Goal: Communication & Community: Participate in discussion

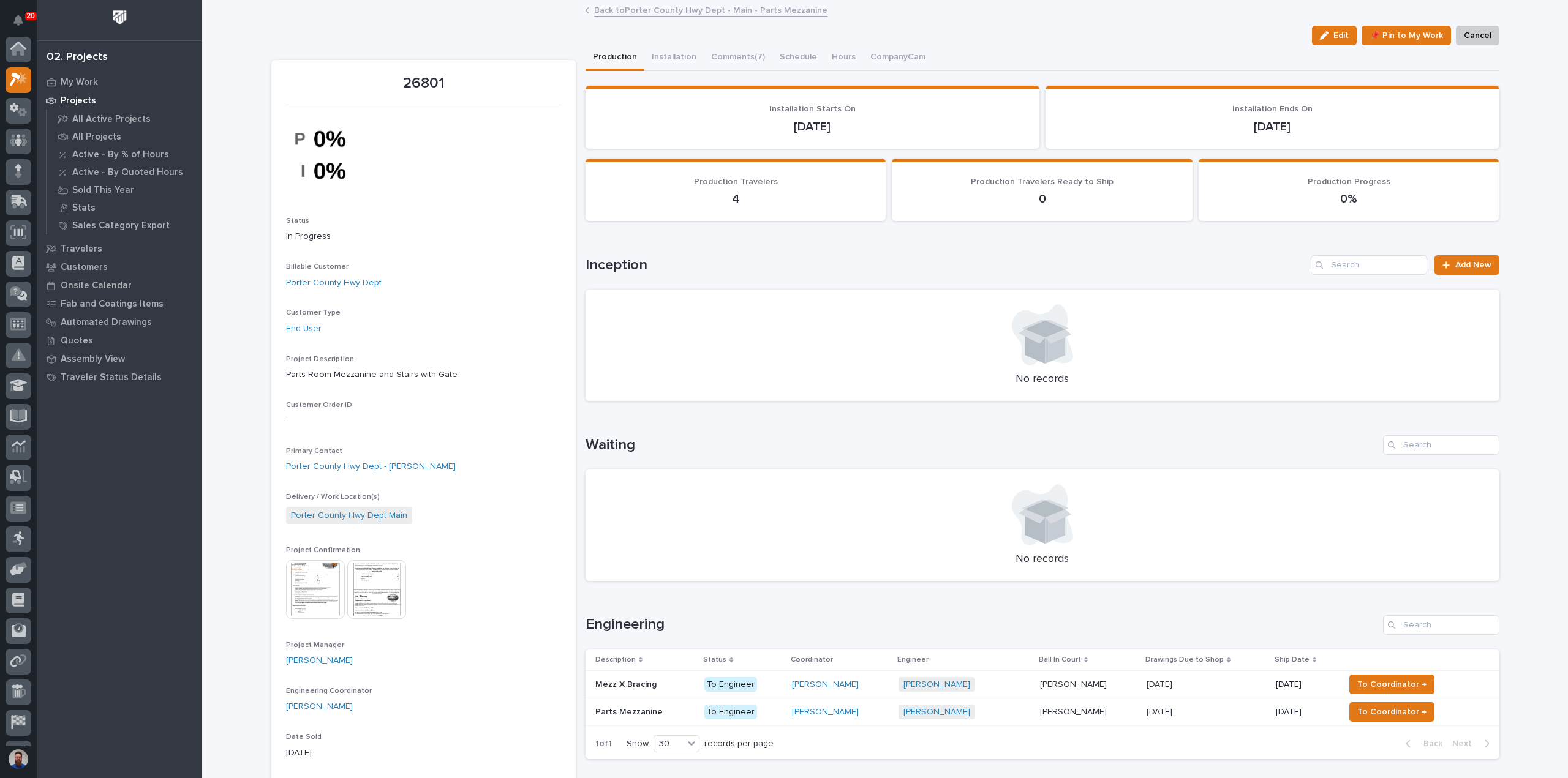
scroll to position [31, 0]
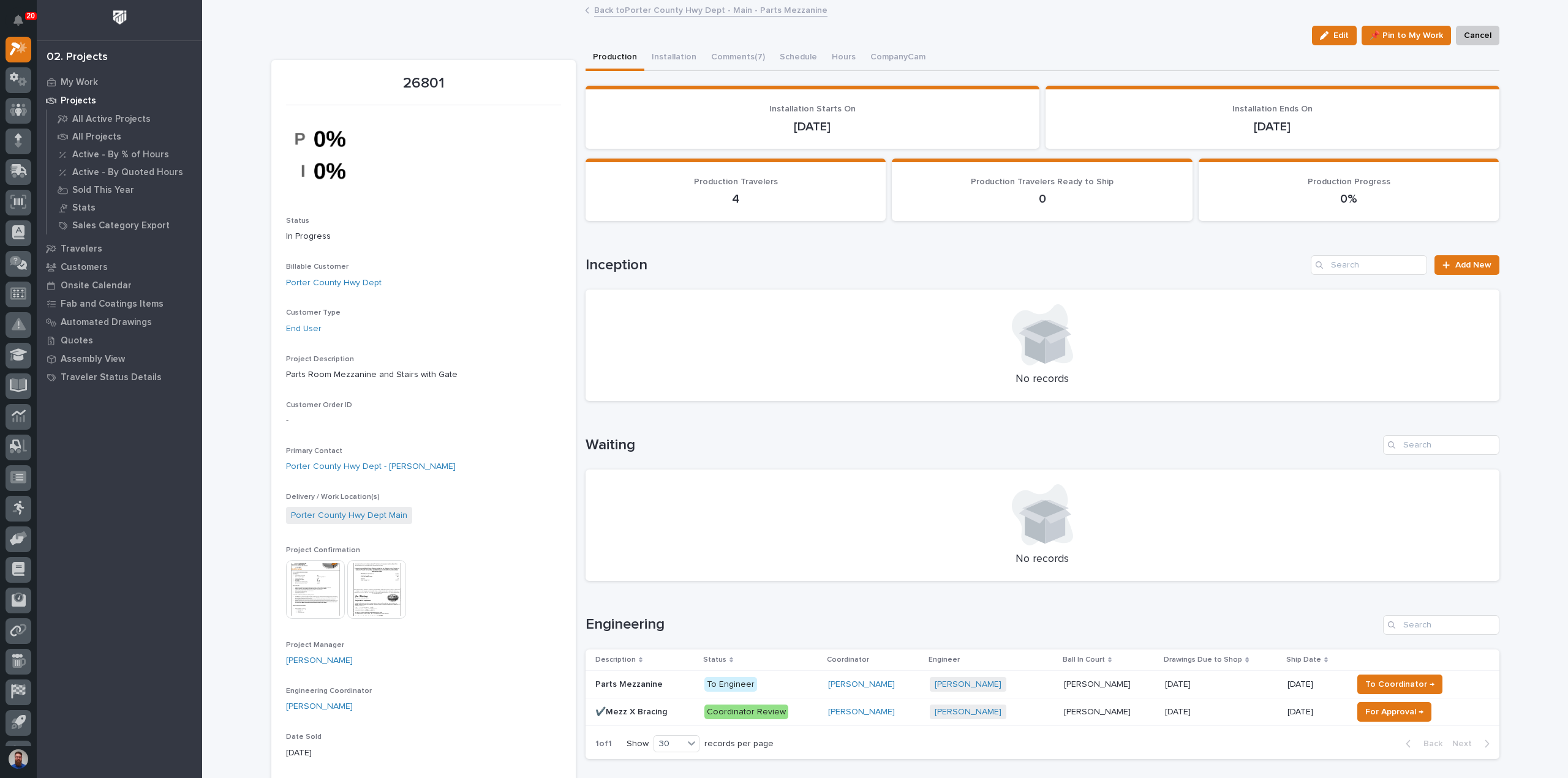
click at [657, 10] on link "Back to [GEOGRAPHIC_DATA] Hwy Dept - Main - Parts Mezzanine" at bounding box center [711, 9] width 233 height 14
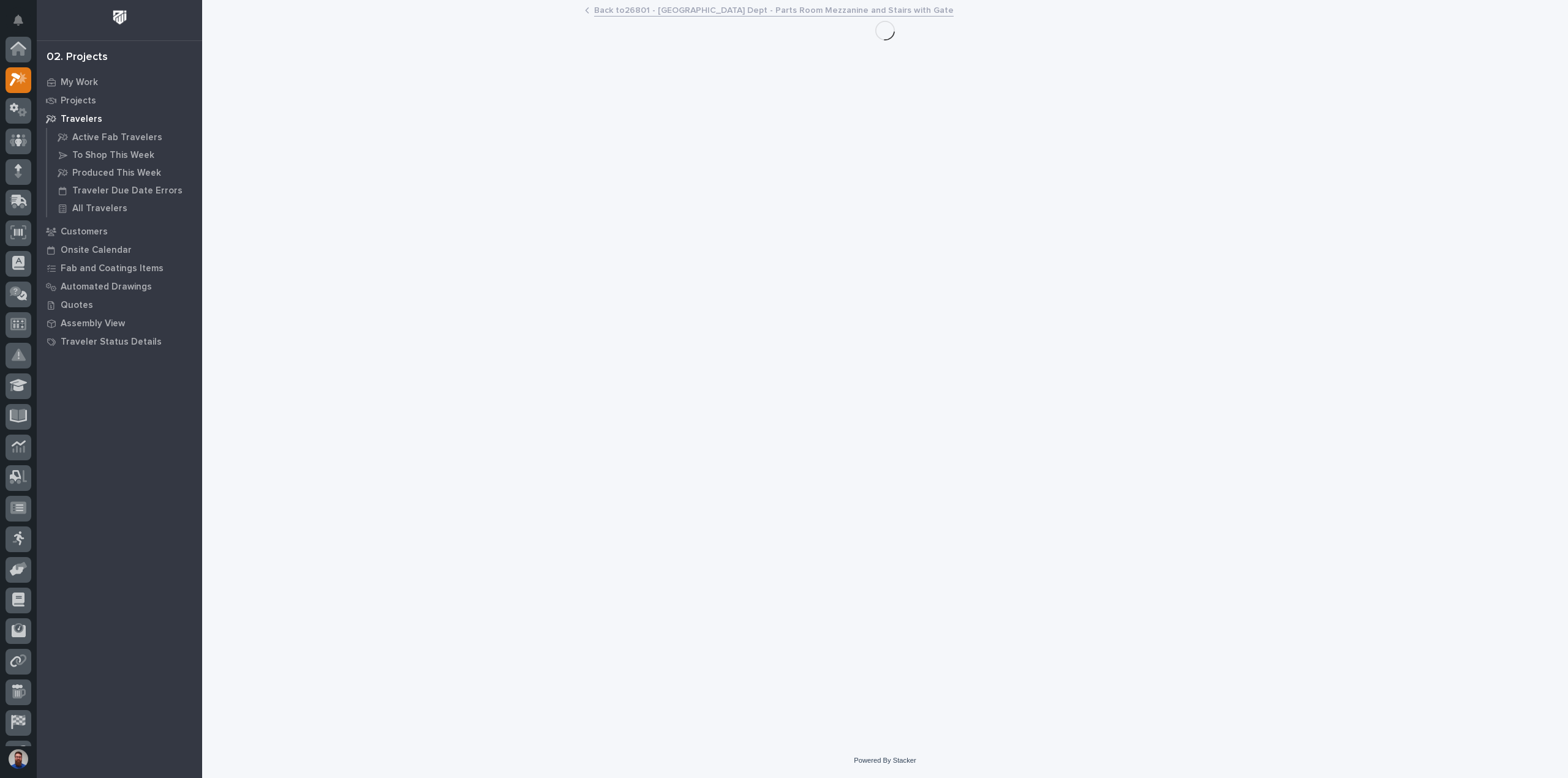
scroll to position [33, 0]
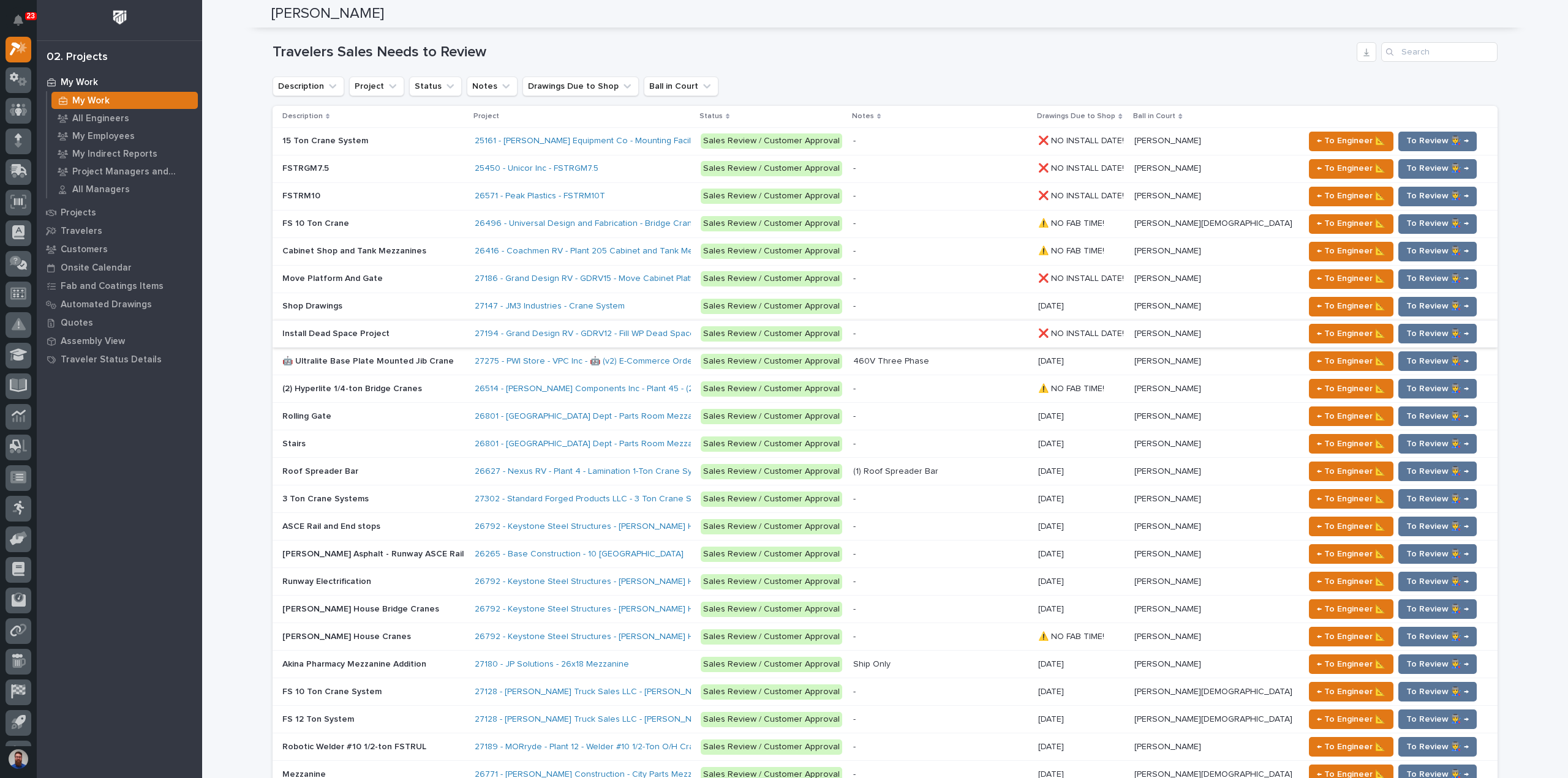
scroll to position [1455, 0]
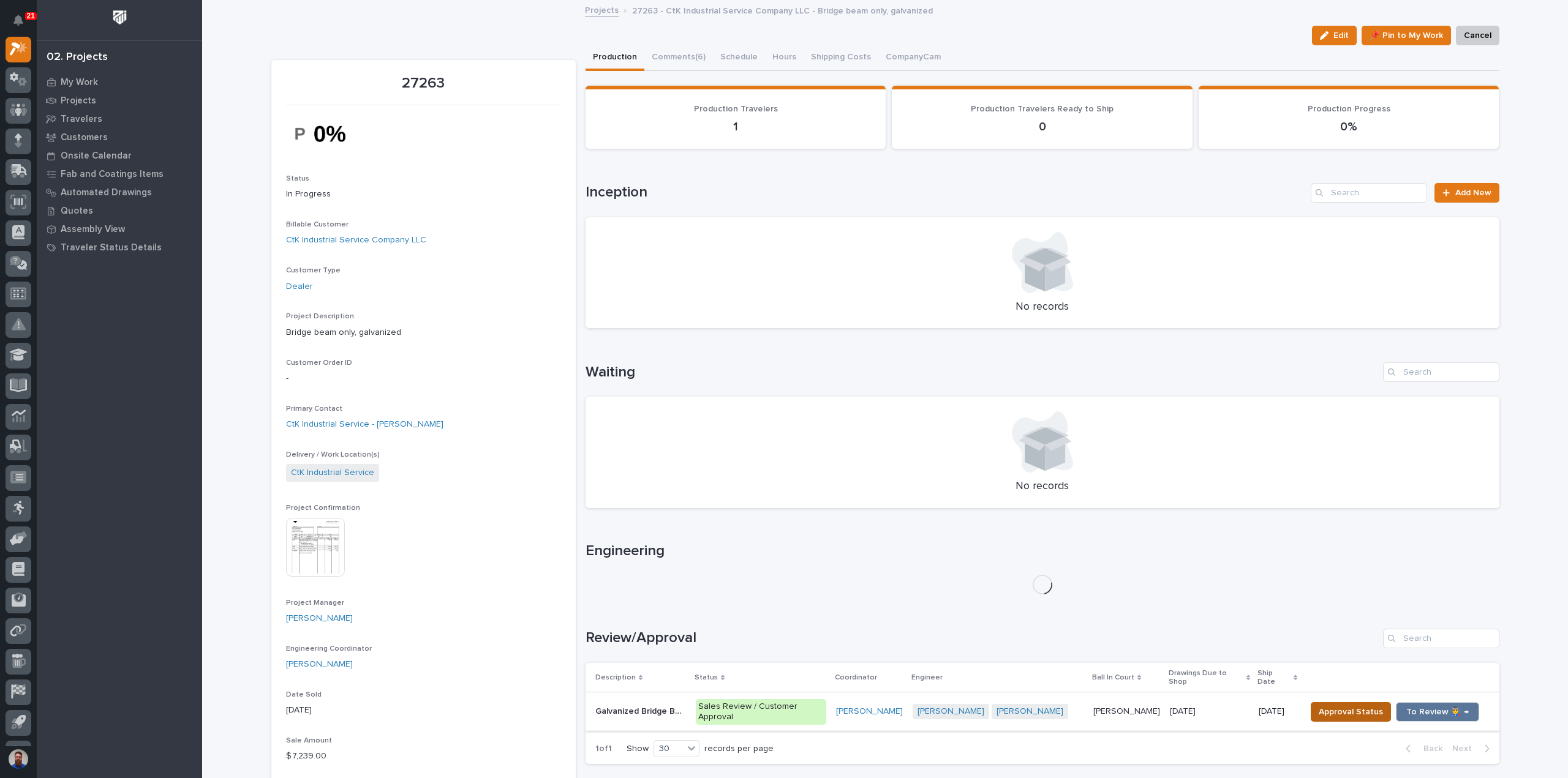
click at [1334, 704] on span "Approval Status" at bounding box center [1350, 712] width 64 height 15
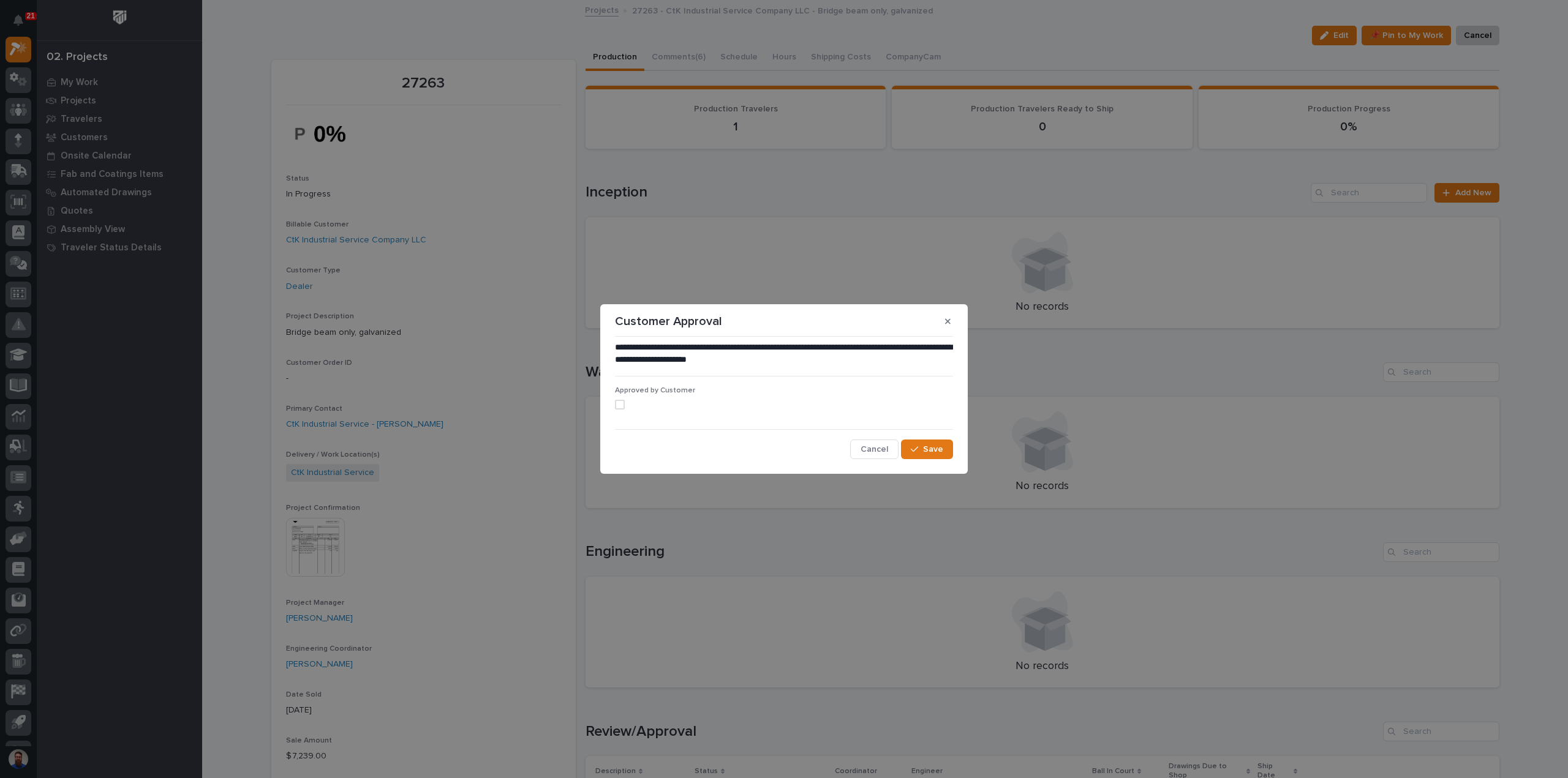
click at [620, 411] on div "Approved by Customer" at bounding box center [784, 403] width 338 height 33
click at [622, 405] on span at bounding box center [620, 405] width 10 height 10
click at [925, 448] on span "Save" at bounding box center [933, 449] width 20 height 11
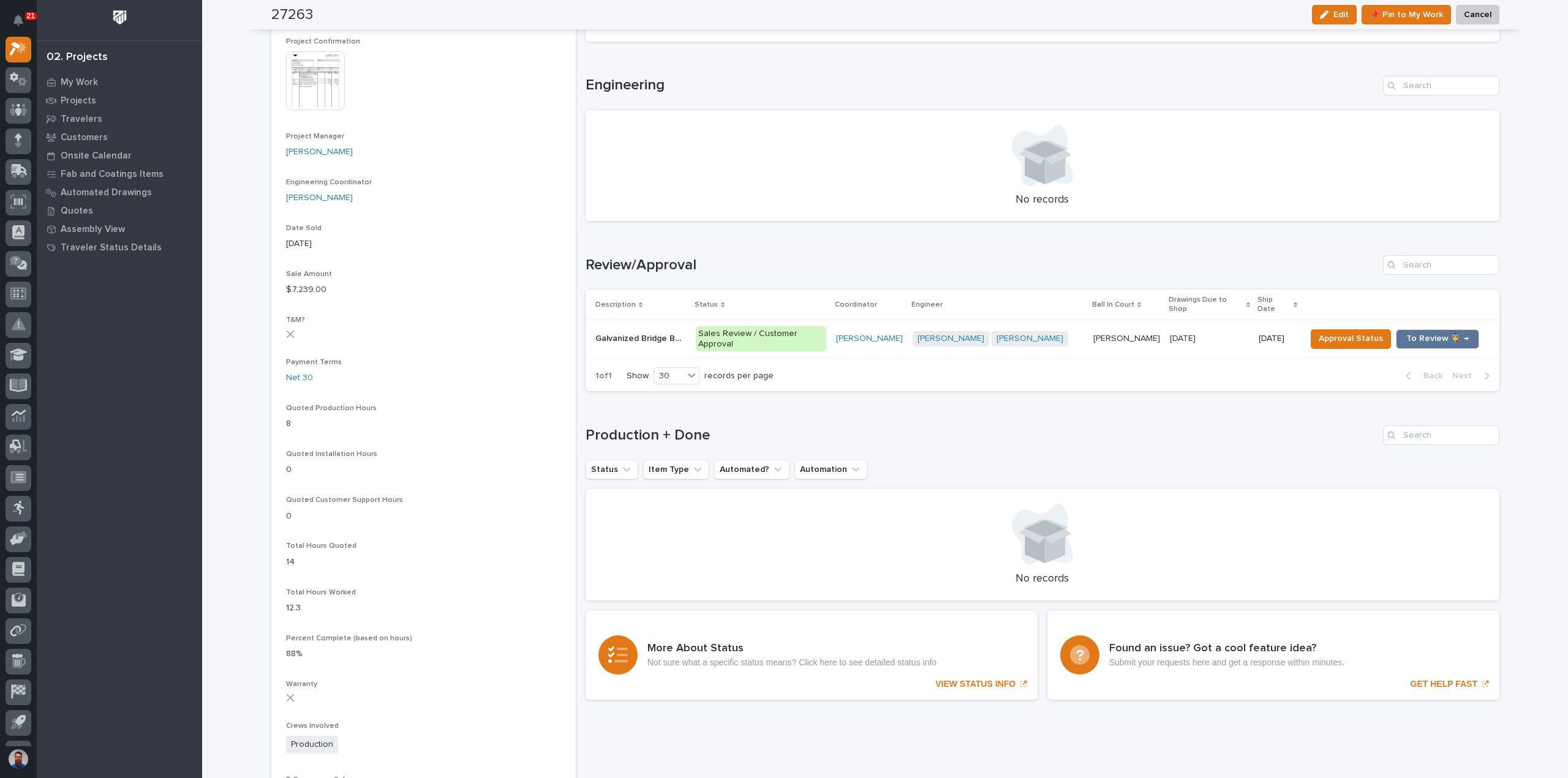
scroll to position [484, 0]
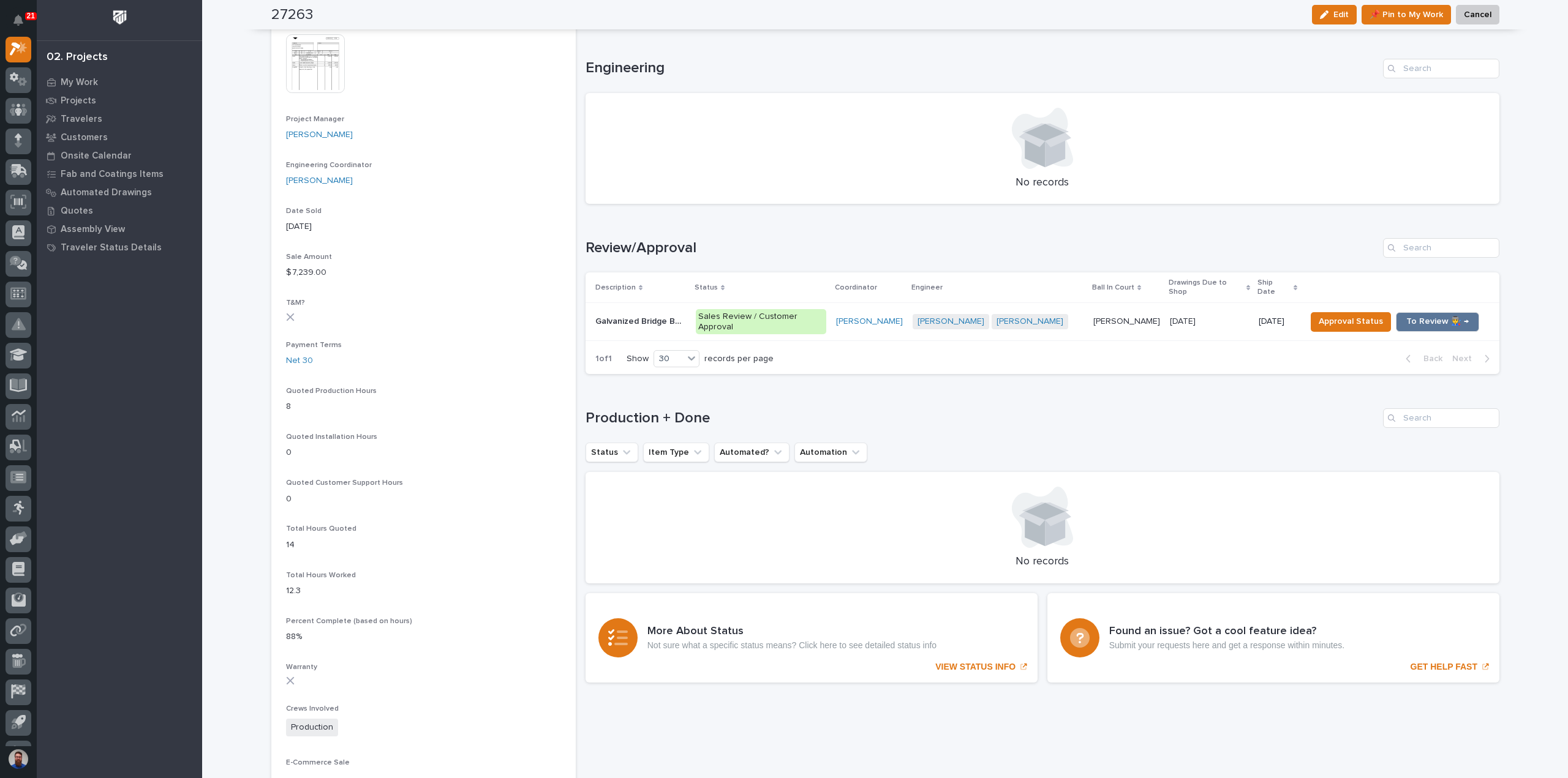
click at [660, 314] on p "Galvanized Bridge Beam" at bounding box center [642, 320] width 93 height 13
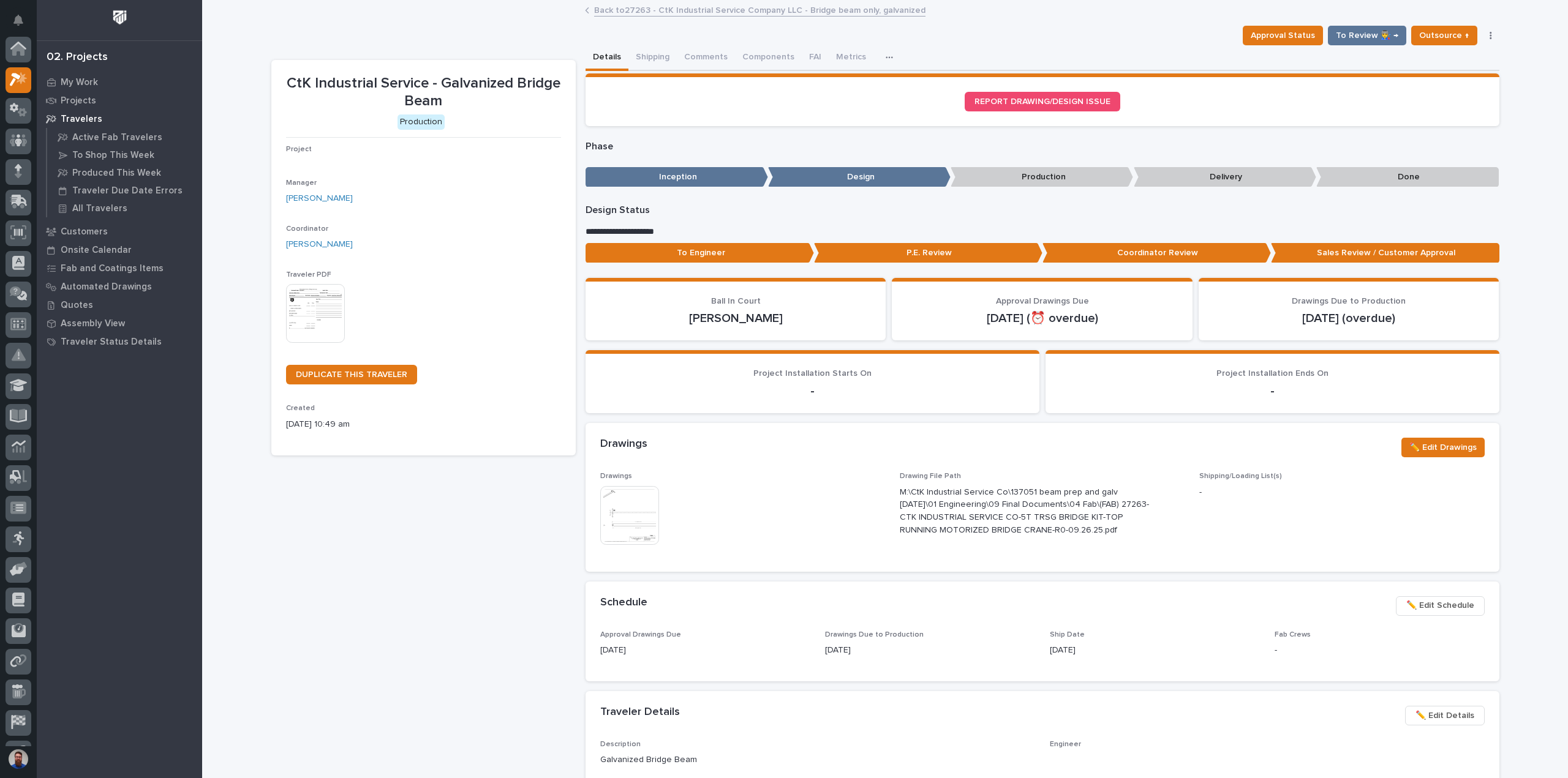
scroll to position [31, 0]
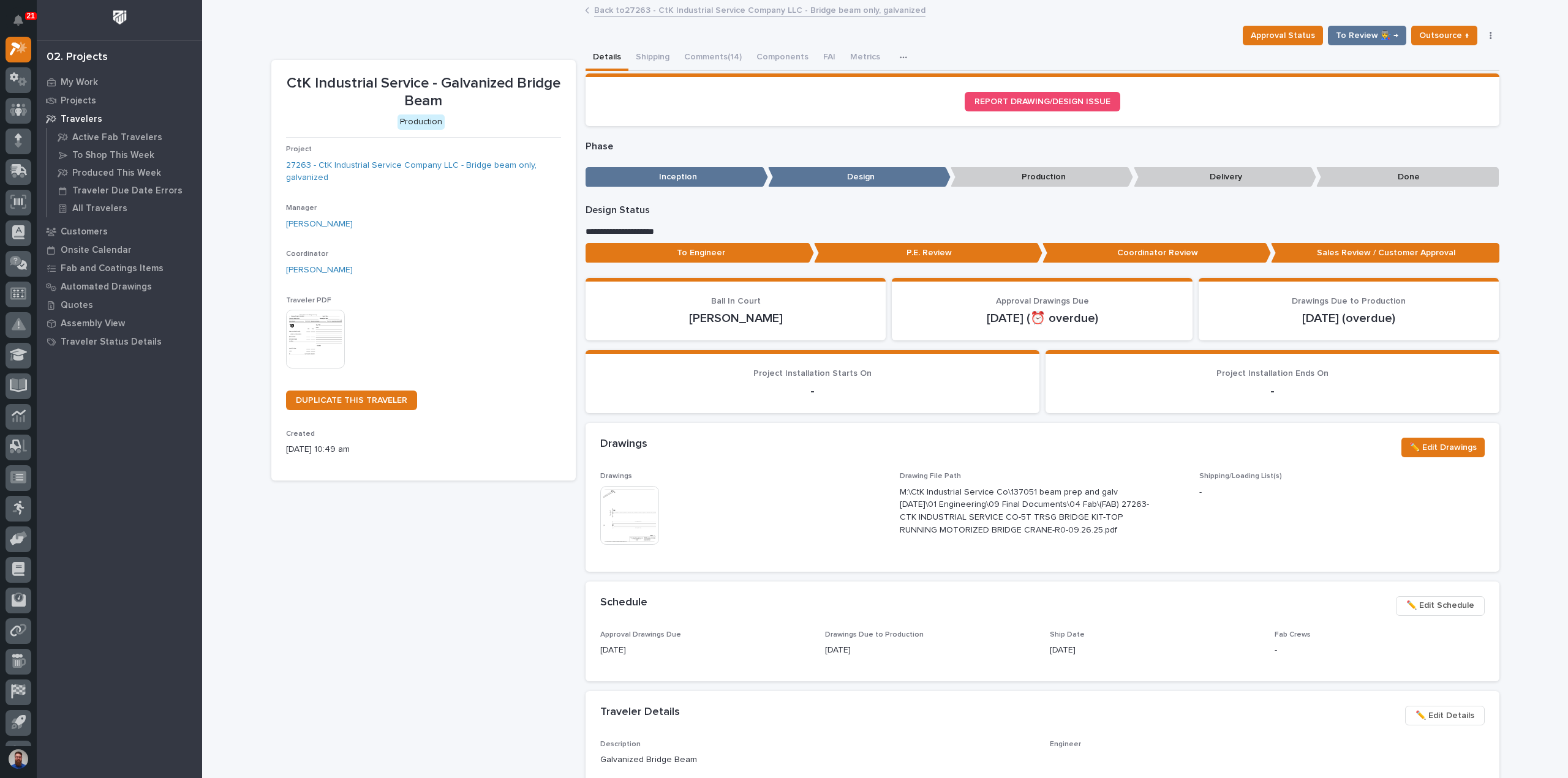
click at [737, 253] on p "To Engineer" at bounding box center [700, 253] width 229 height 20
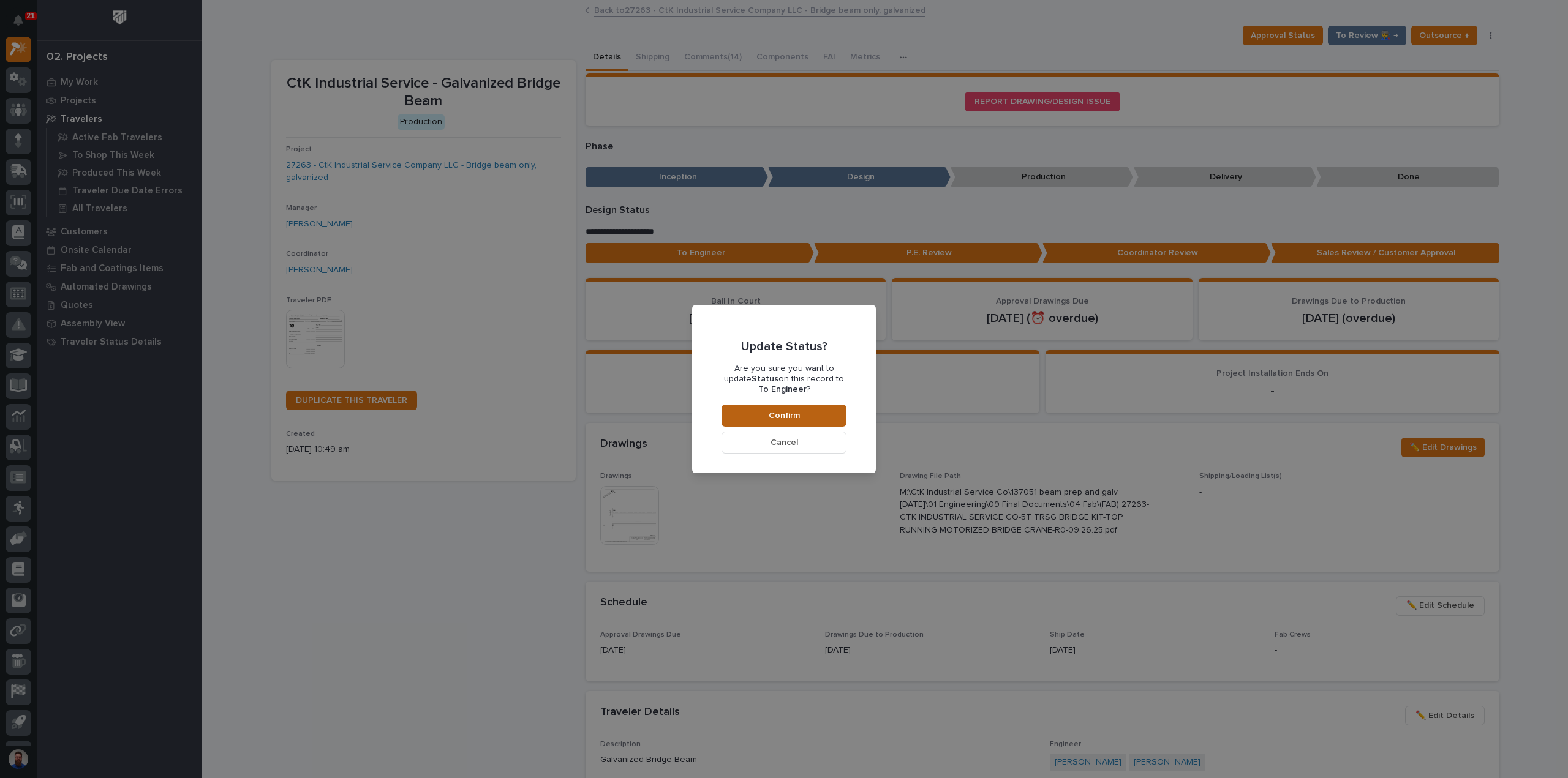
click at [788, 413] on span "Confirm" at bounding box center [784, 416] width 31 height 11
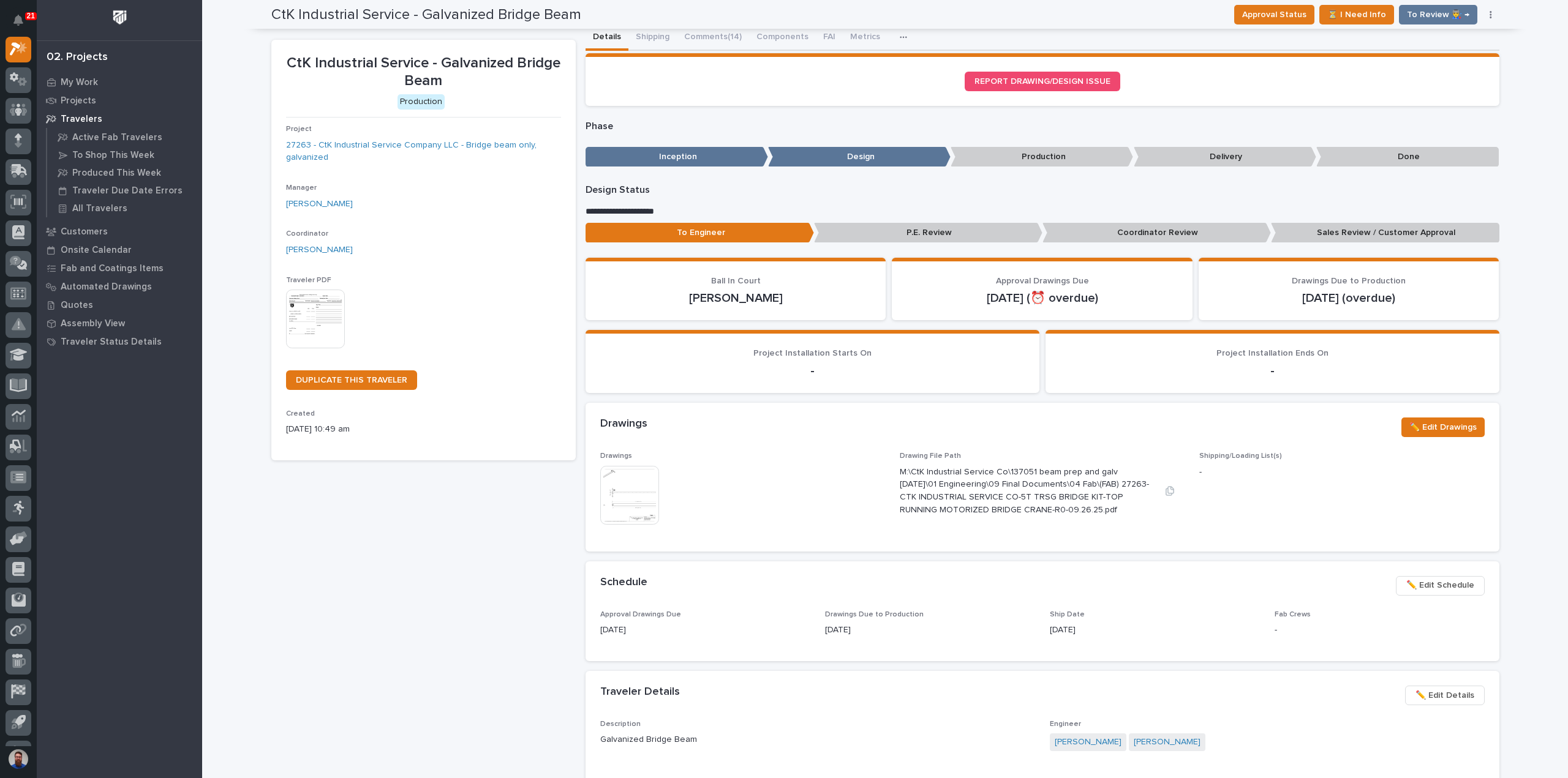
scroll to position [0, 0]
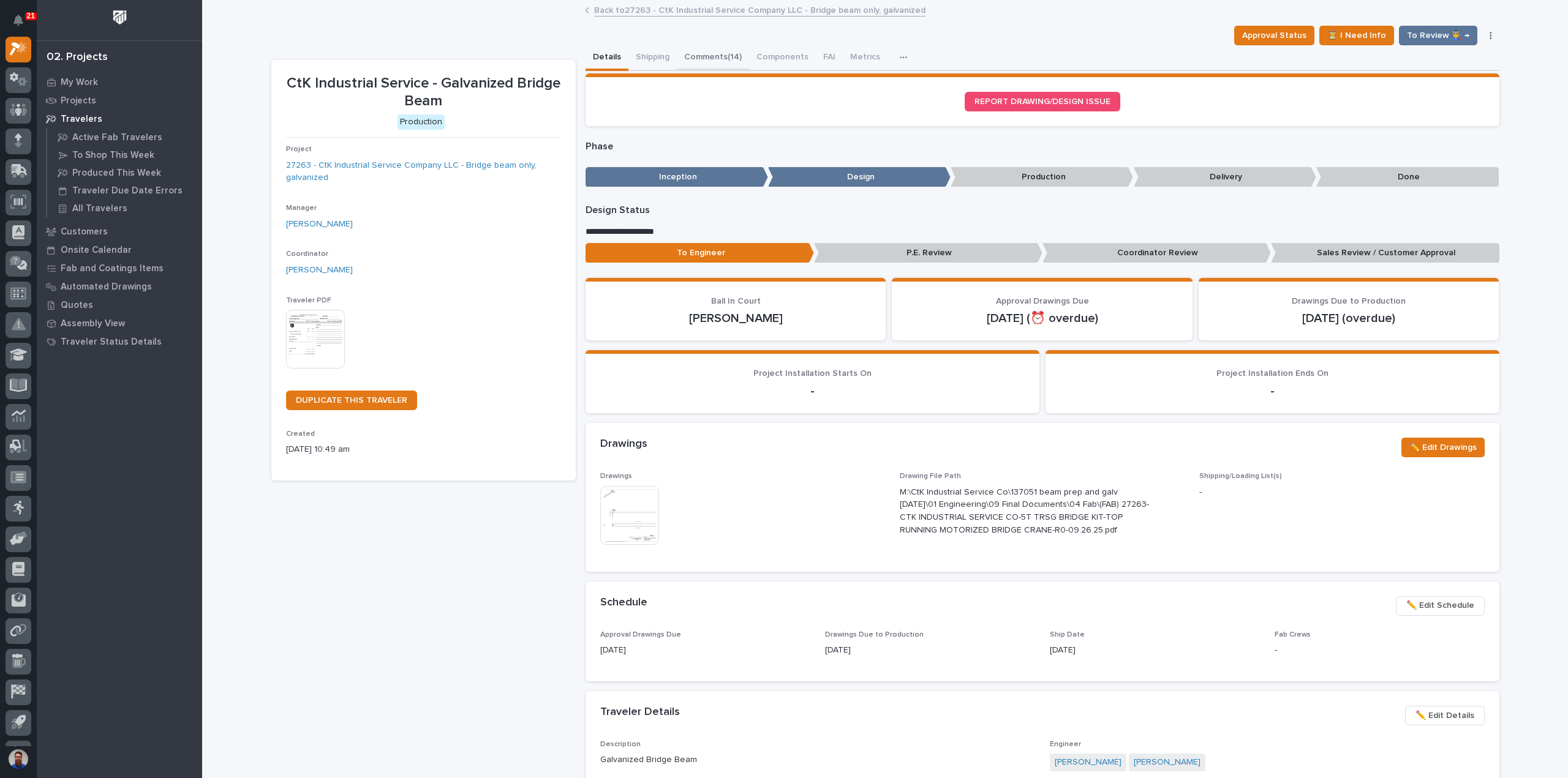
click at [719, 51] on button "Comments (14)" at bounding box center [713, 58] width 72 height 26
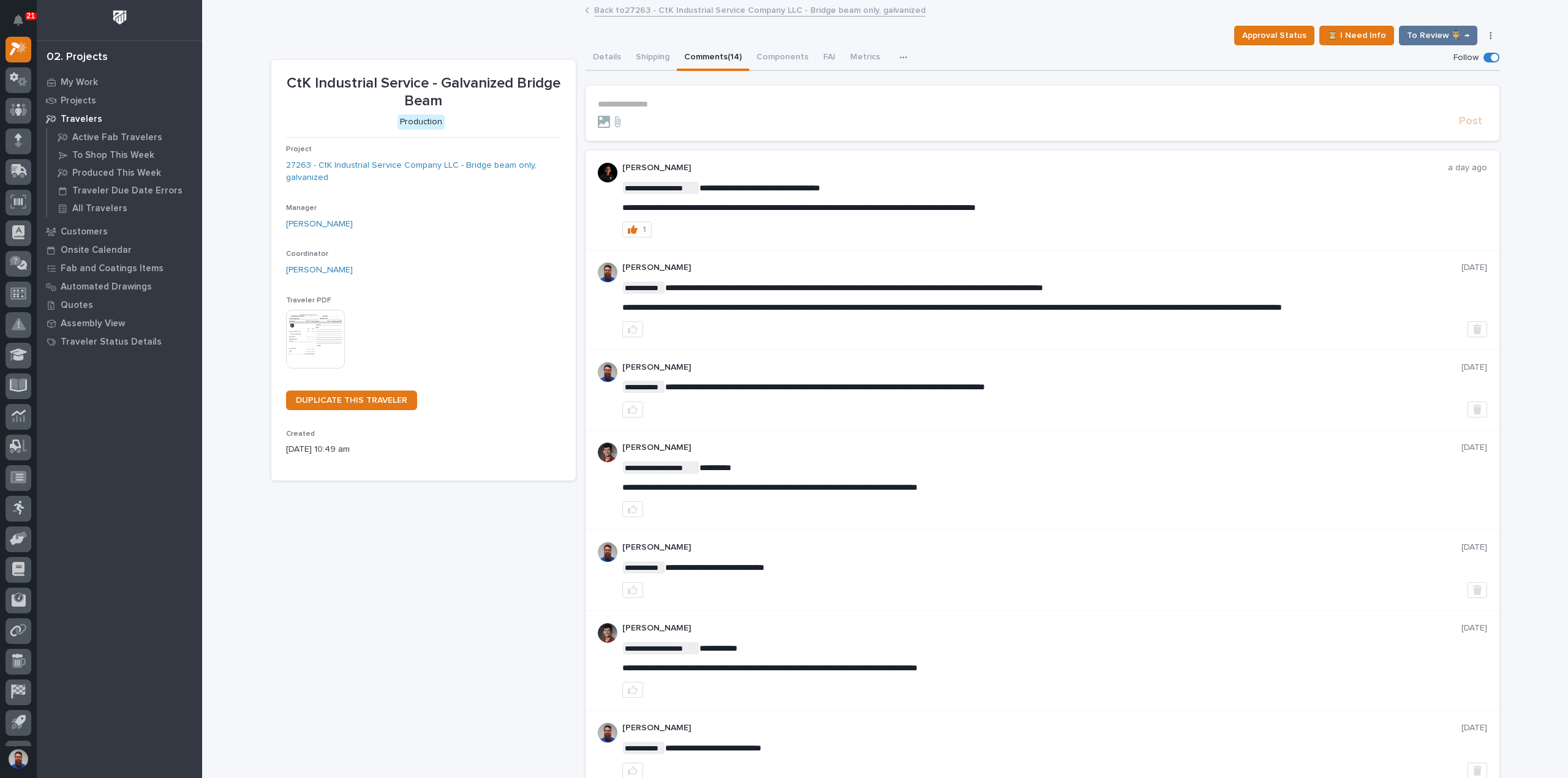
click at [680, 107] on p "**********" at bounding box center [1042, 104] width 889 height 10
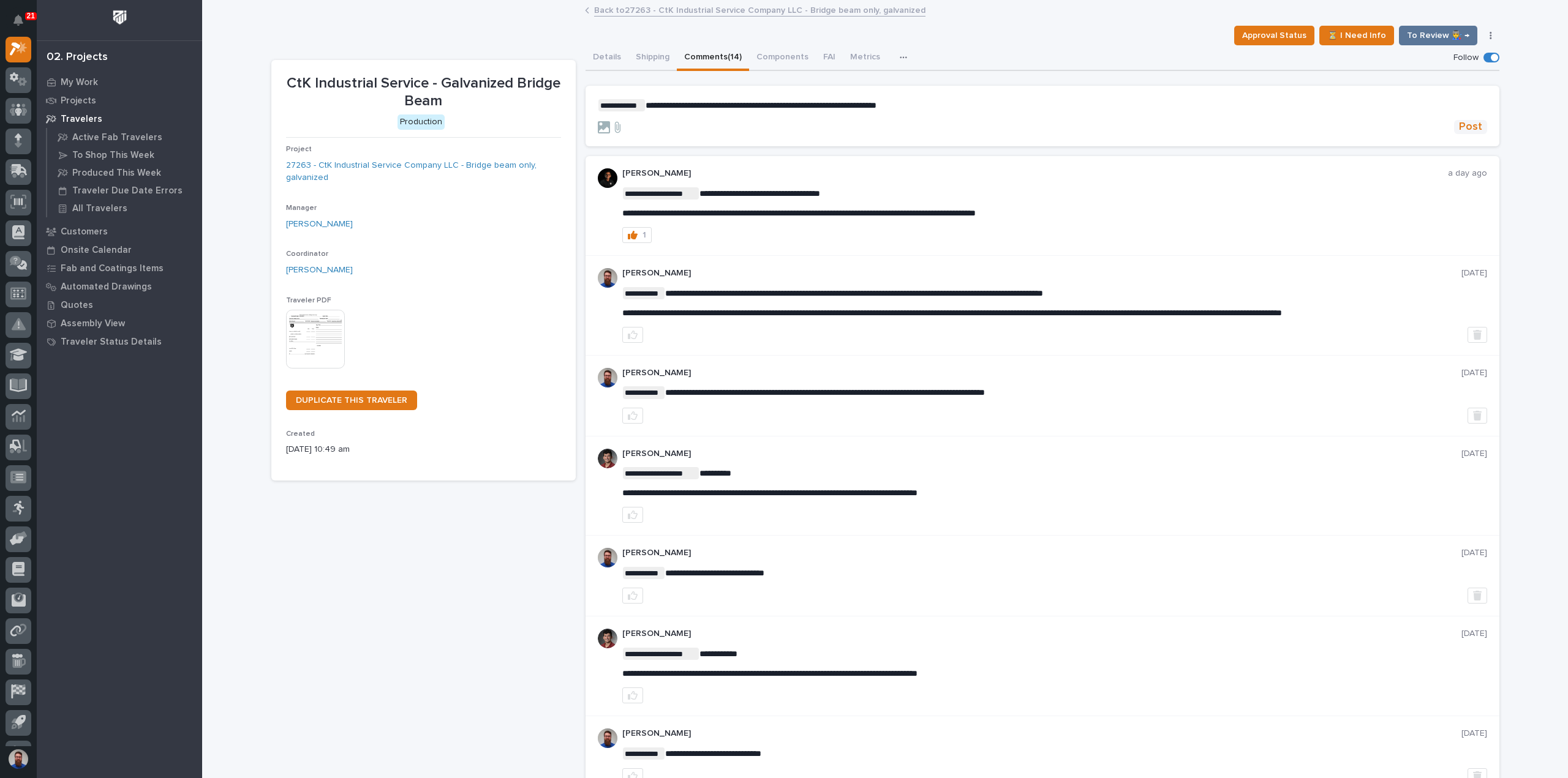
click at [1466, 126] on span "Post" at bounding box center [1470, 127] width 23 height 14
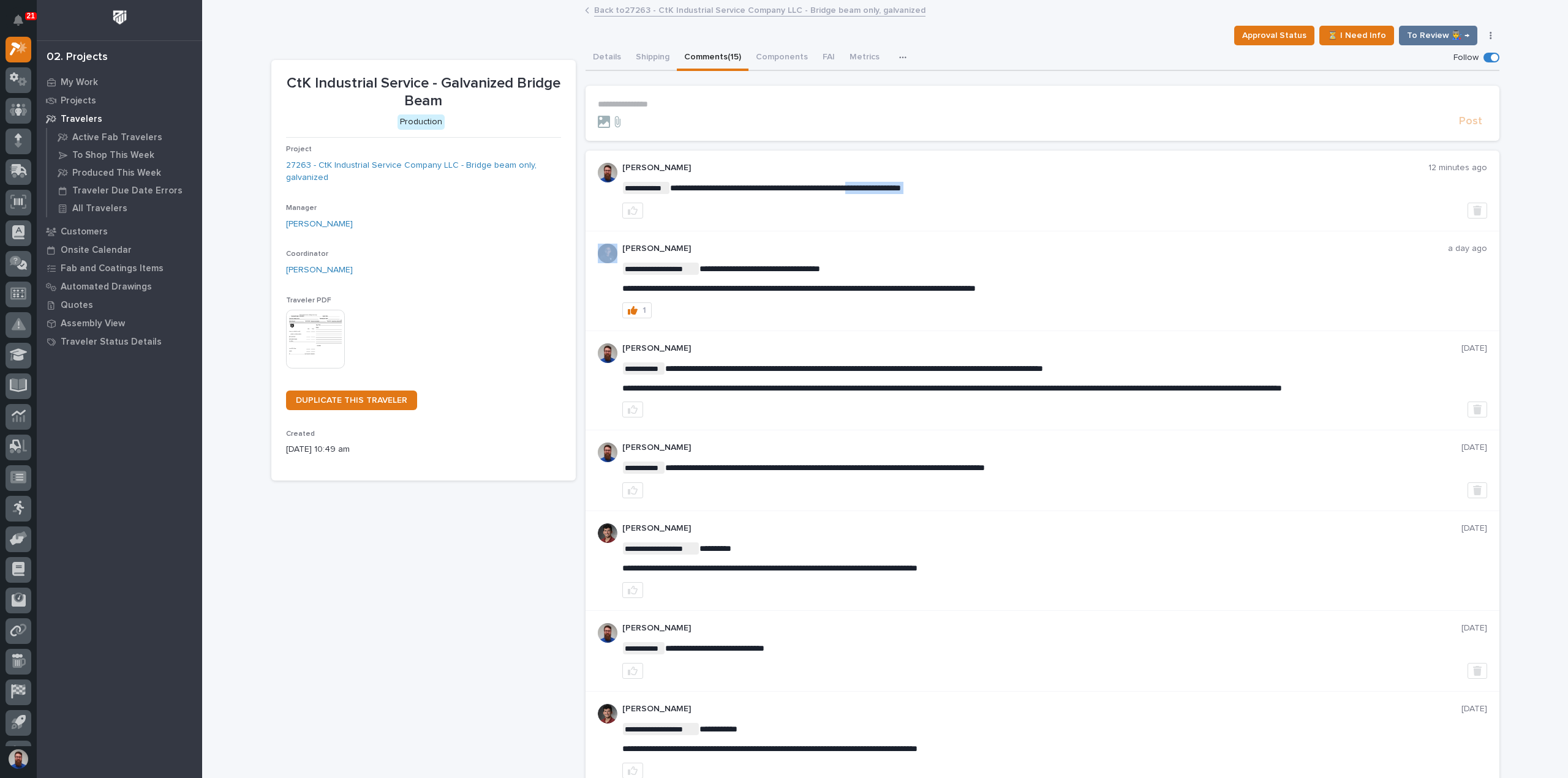
drag, startPoint x: 792, startPoint y: 195, endPoint x: 958, endPoint y: 185, distance: 166.3
click at [958, 185] on div "**********" at bounding box center [1055, 191] width 865 height 56
click at [901, 185] on span "**********" at bounding box center [786, 188] width 231 height 9
click at [1287, 28] on span "Approval Status" at bounding box center [1274, 36] width 64 height 15
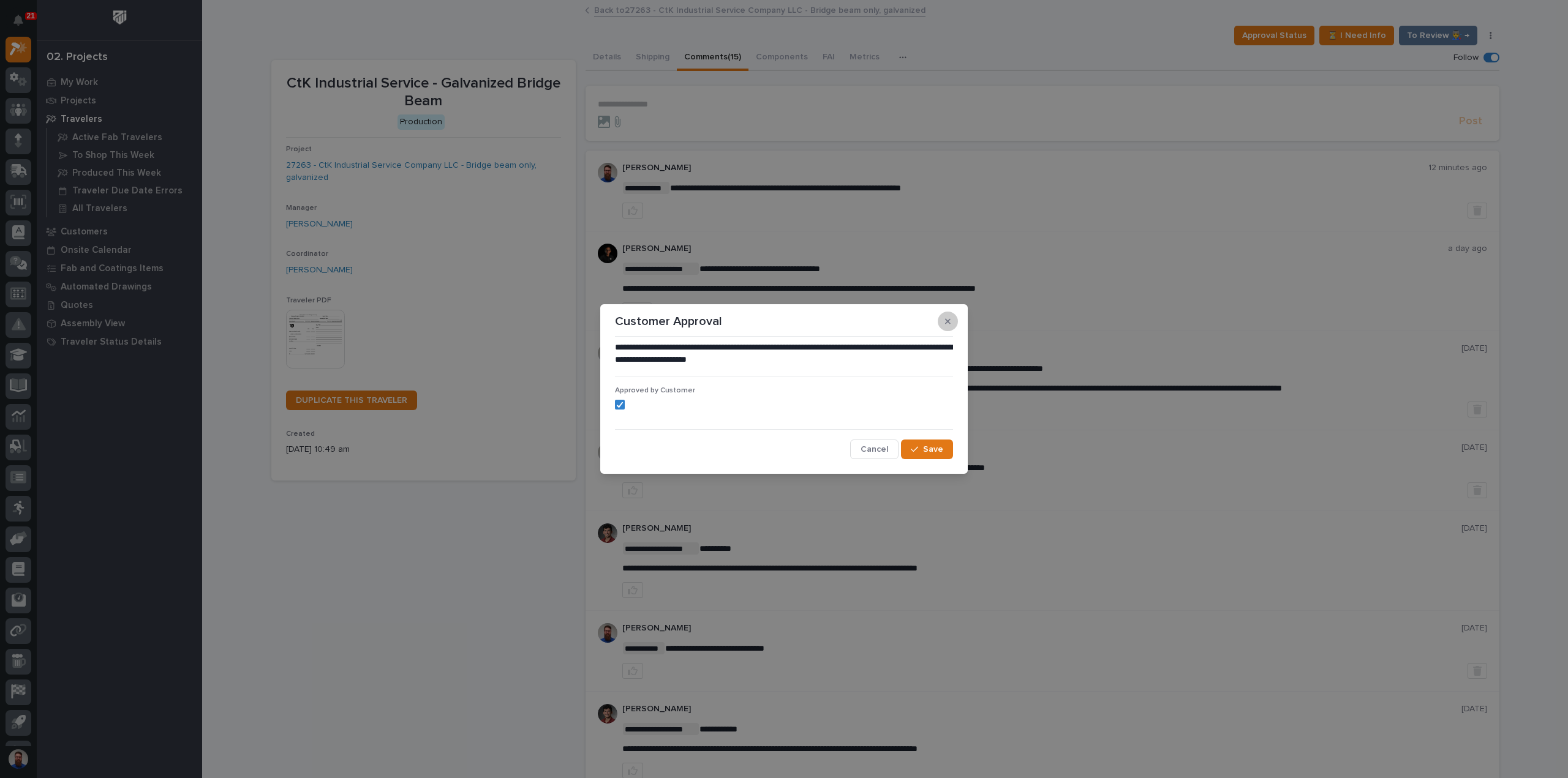
click at [950, 321] on button "button" at bounding box center [947, 321] width 20 height 20
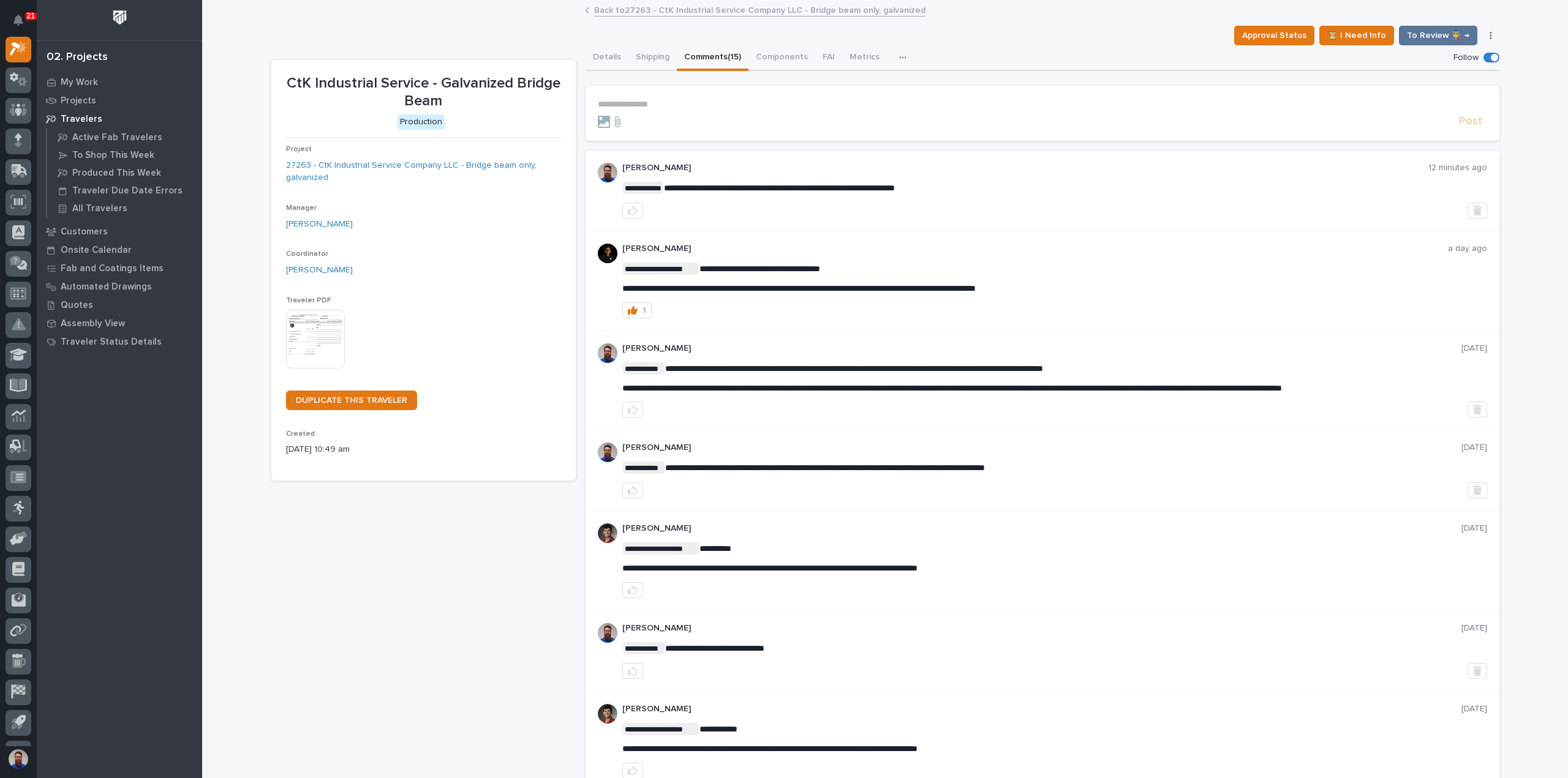
drag, startPoint x: 721, startPoint y: 182, endPoint x: 917, endPoint y: 196, distance: 196.5
click at [917, 196] on div "**********" at bounding box center [1055, 191] width 865 height 56
click at [594, 57] on button "Details" at bounding box center [607, 58] width 43 height 26
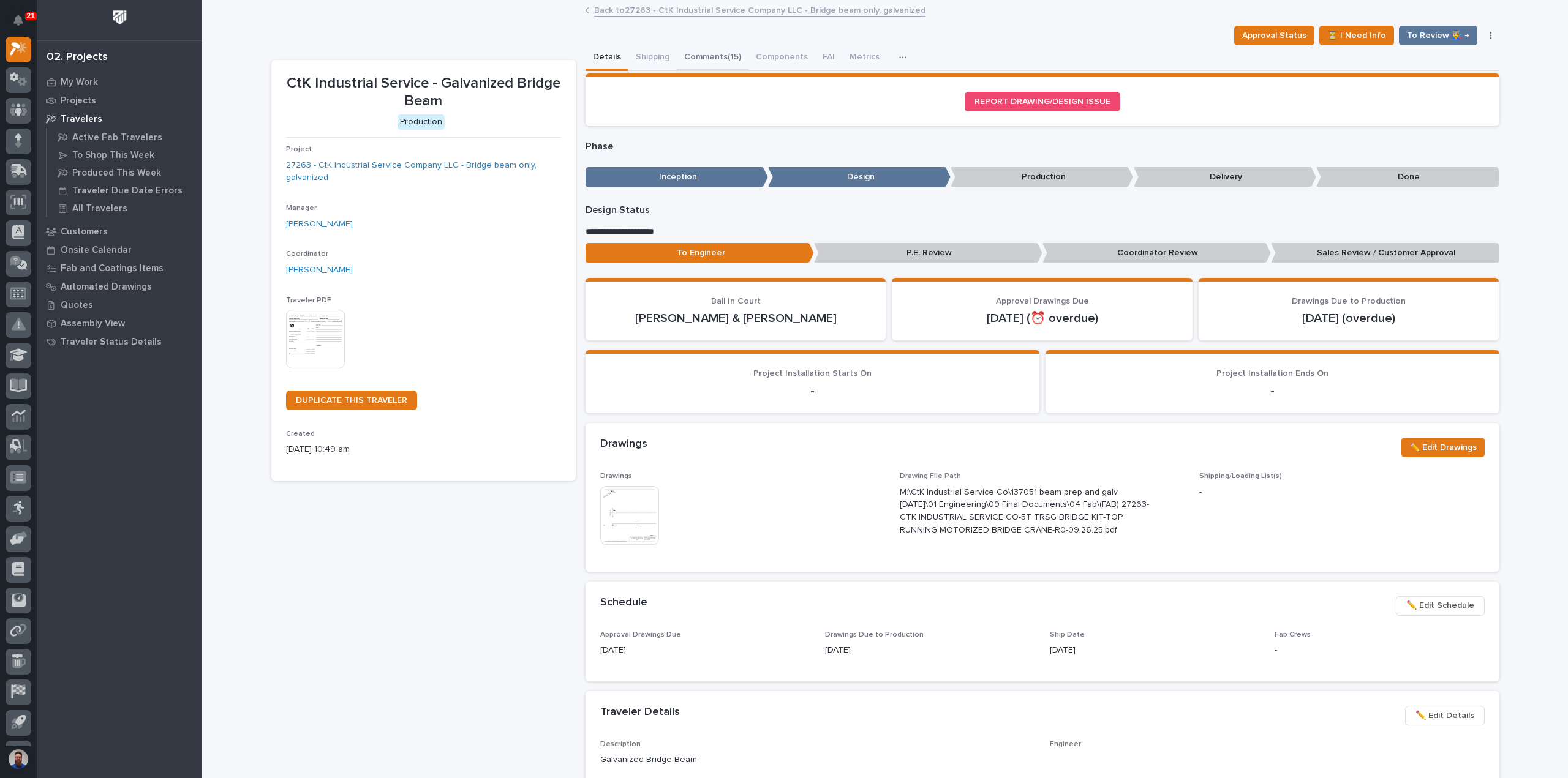
click at [697, 56] on button "Comments (15)" at bounding box center [713, 58] width 72 height 26
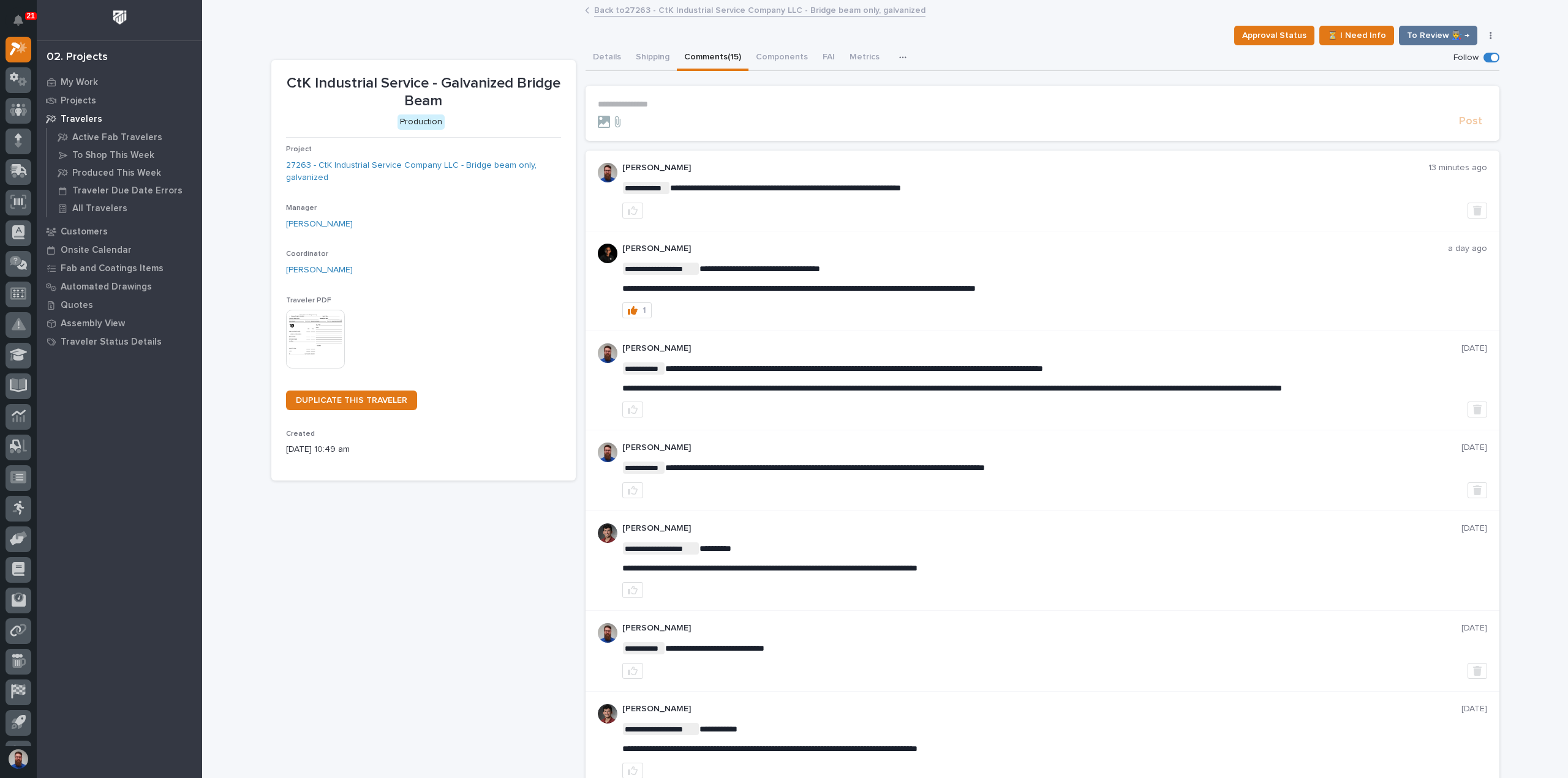
click at [366, 615] on div "CtK Industrial Service - Galvanized Bridge Beam Production Project 27263 - CtK …" at bounding box center [423, 791] width 304 height 1463
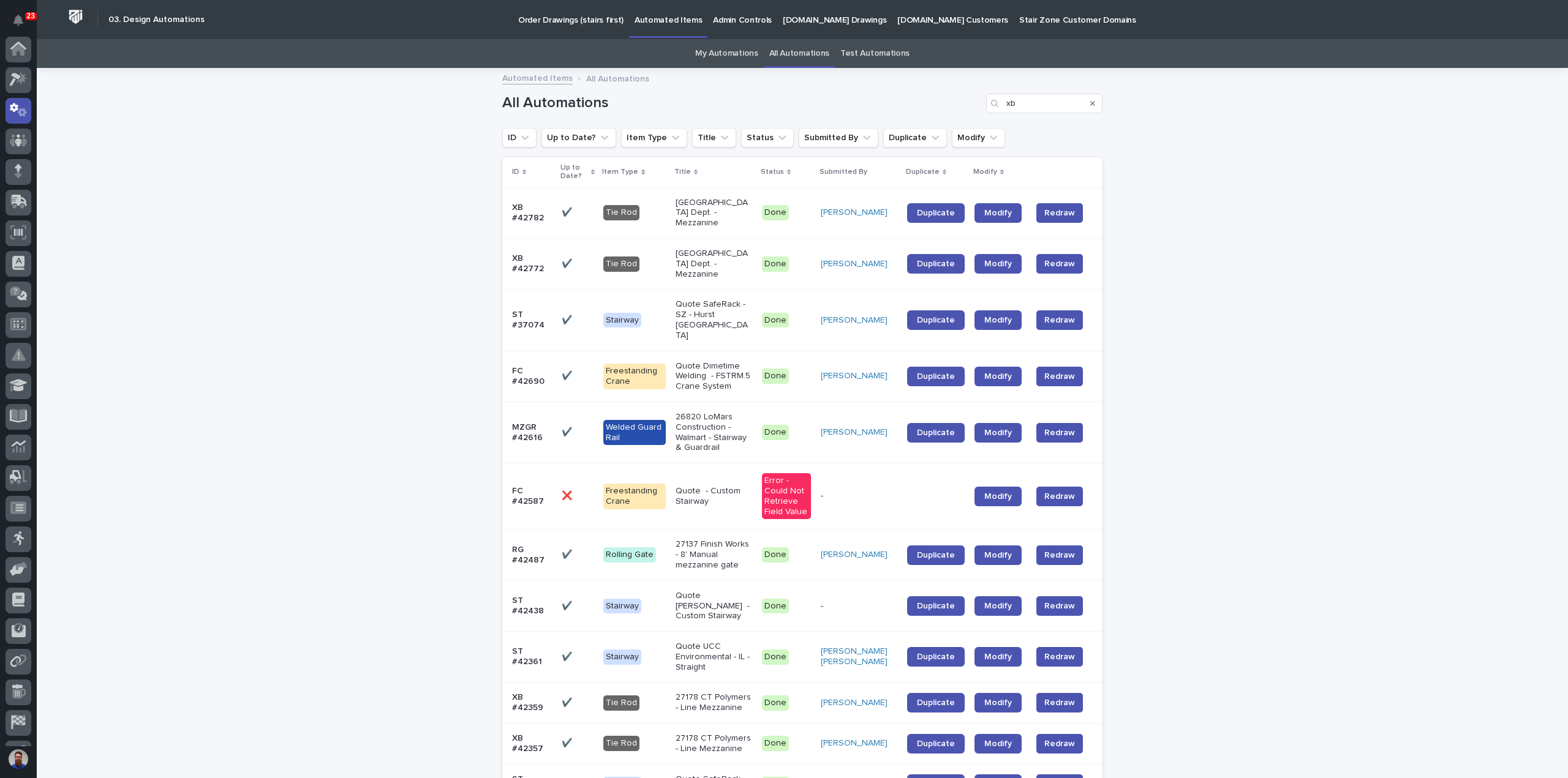
scroll to position [61, 0]
